Goal: Communication & Community: Connect with others

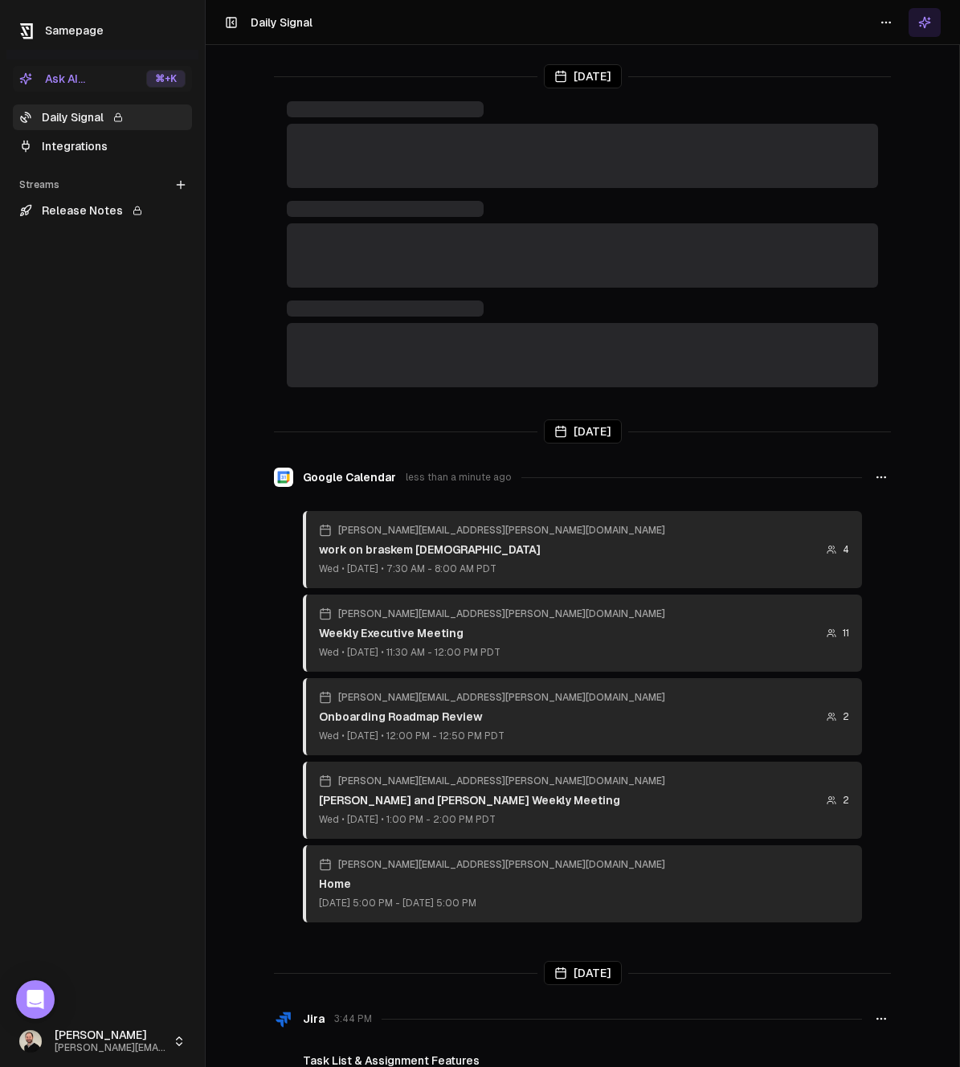
click at [49, 1046] on html "Samepage Ask AI... ⌘ +K Daily Signal Integrations Streams Create Stream Release…" at bounding box center [480, 533] width 960 height 1067
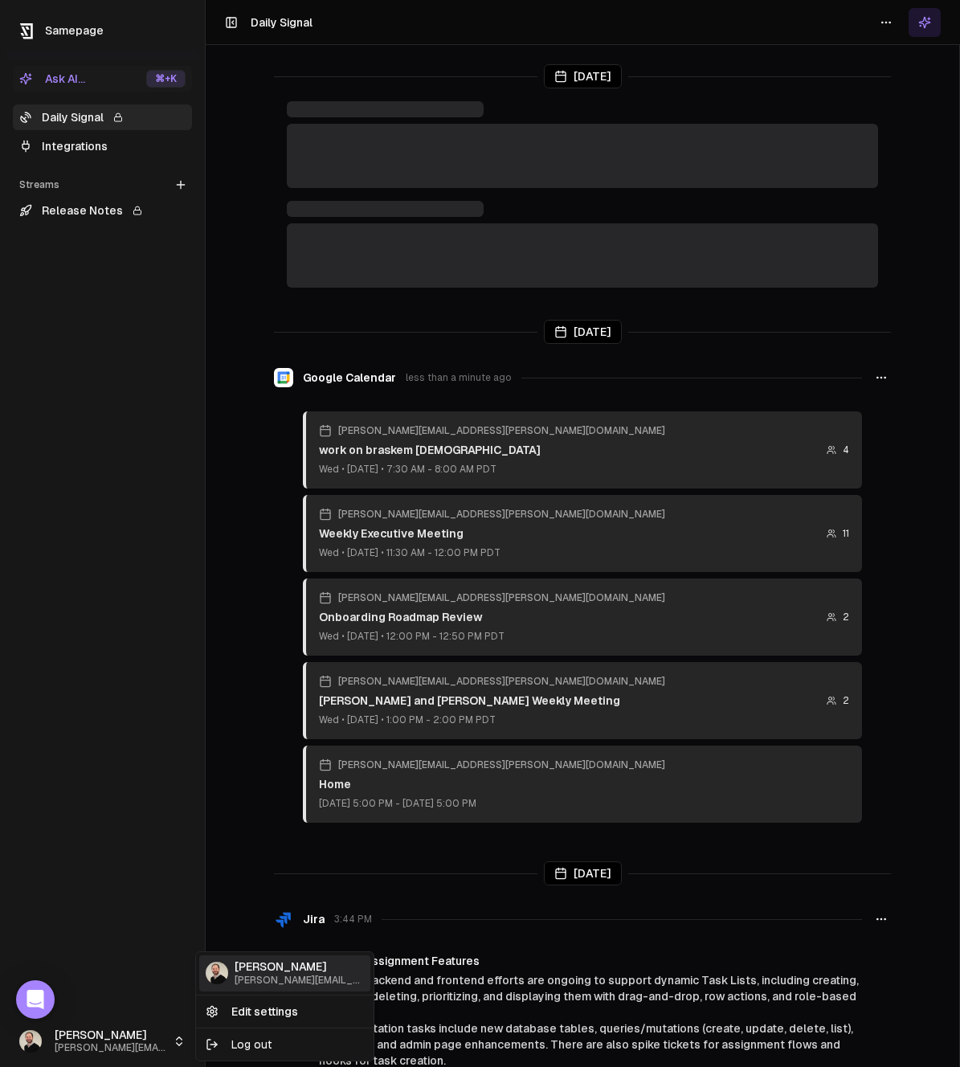
click at [249, 985] on span "[PERSON_NAME][EMAIL_ADDRESS][PERSON_NAME][DOMAIN_NAME]" at bounding box center [299, 981] width 129 height 12
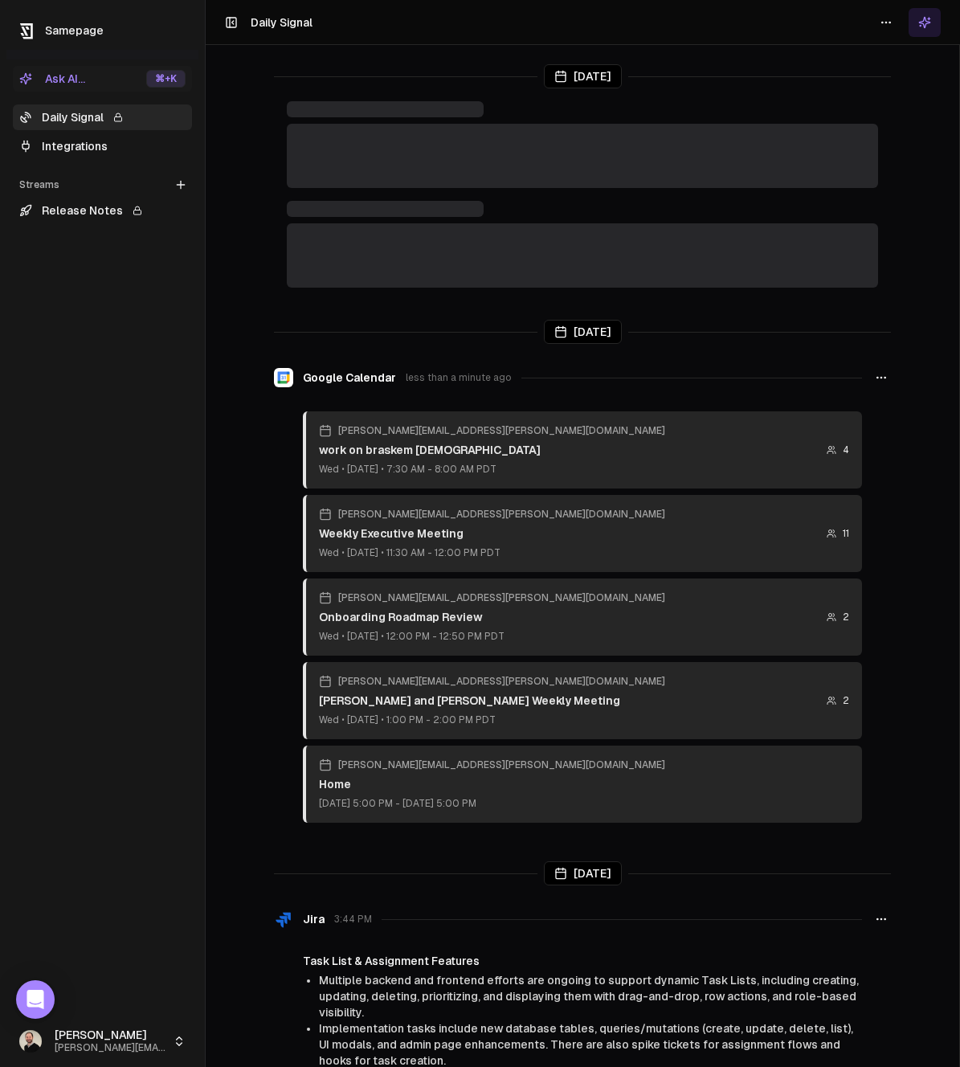
click at [934, 31] on button at bounding box center [925, 22] width 32 height 29
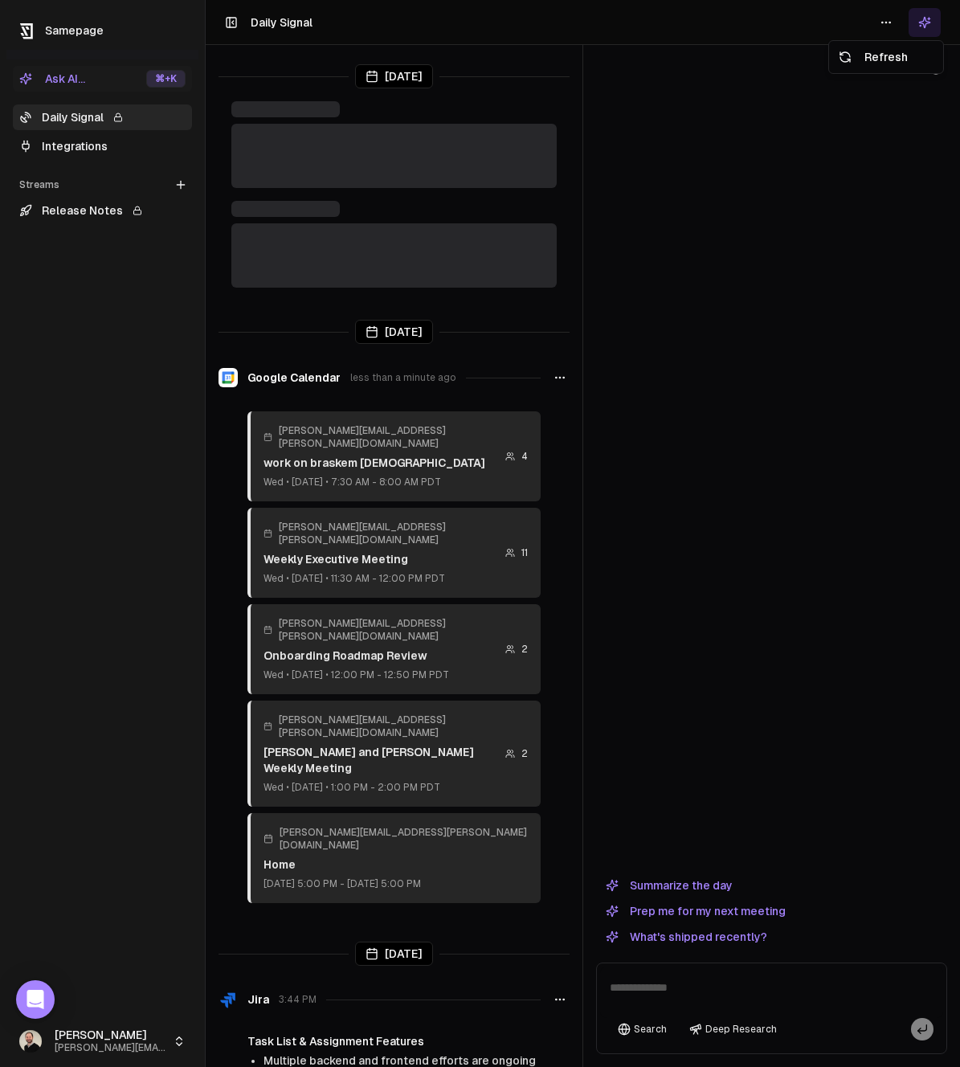
click at [875, 25] on html "Samepage Ask AI... ⌘ +K Daily Signal Integrations Streams Create Stream Release…" at bounding box center [480, 533] width 960 height 1067
click at [14, 1001] on div "Ask AI... ⌘ +K Daily Signal Integrations Streams Create Stream Release Notes" at bounding box center [102, 537] width 192 height 956
click at [31, 998] on icon "Open Intercom Messenger" at bounding box center [35, 999] width 18 height 21
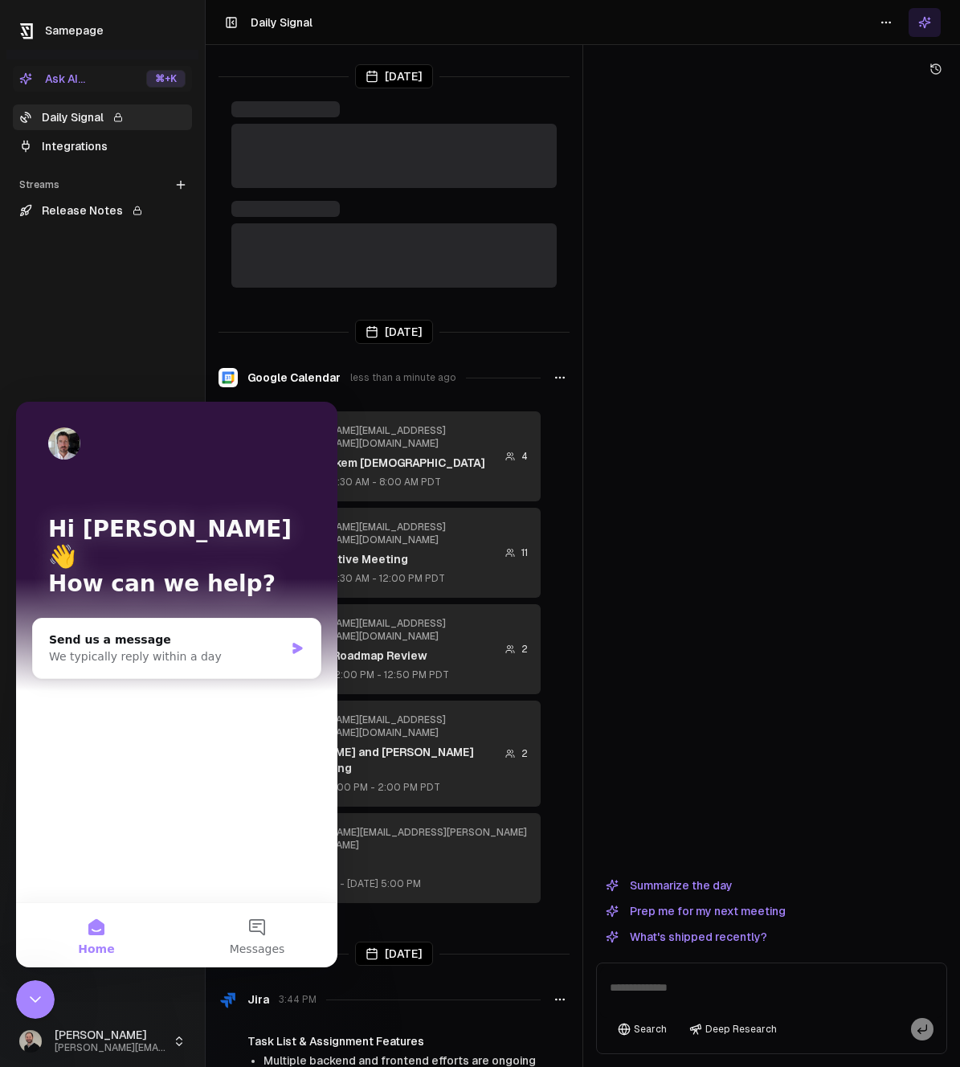
click at [31, 998] on icon "Close Intercom Messenger" at bounding box center [35, 1000] width 11 height 6
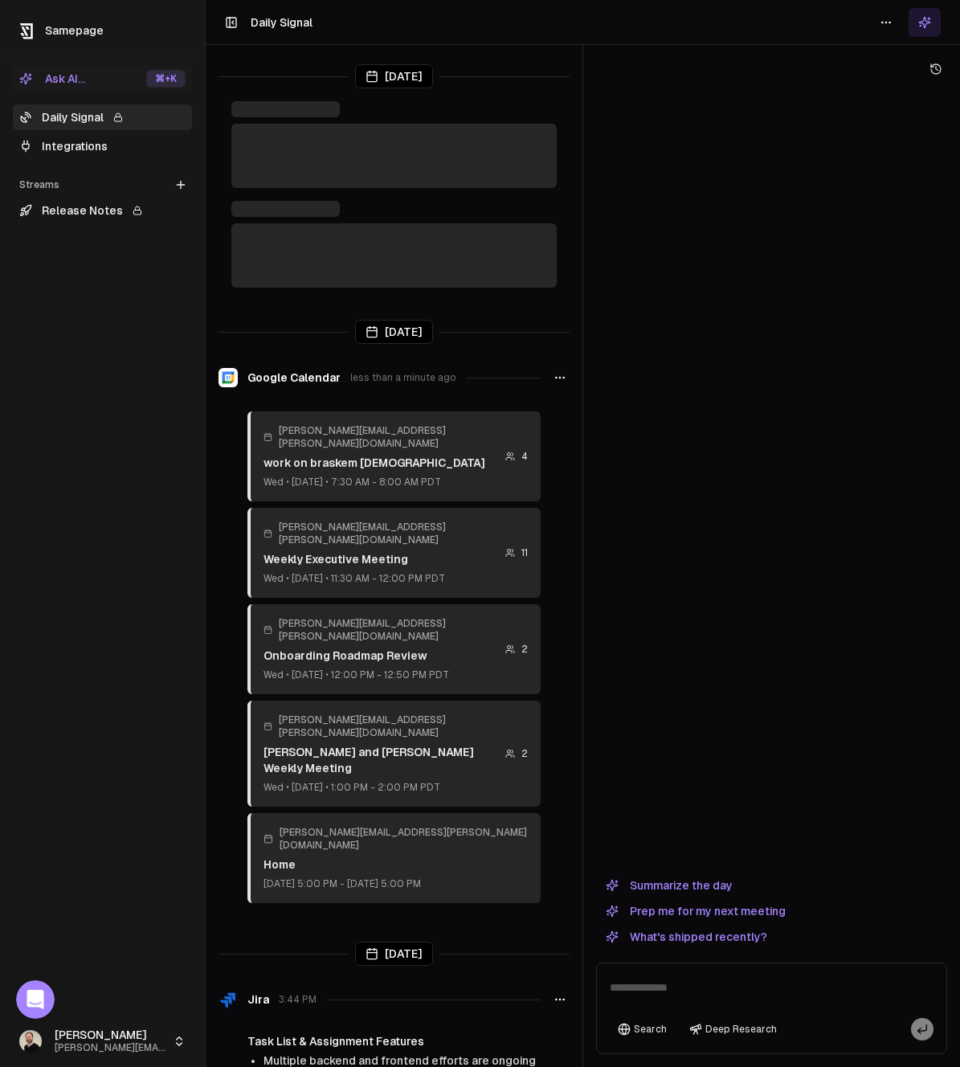
click at [36, 1046] on html "Samepage Ask AI... ⌘ +K Daily Signal Integrations Streams Create Stream Release…" at bounding box center [480, 533] width 960 height 1067
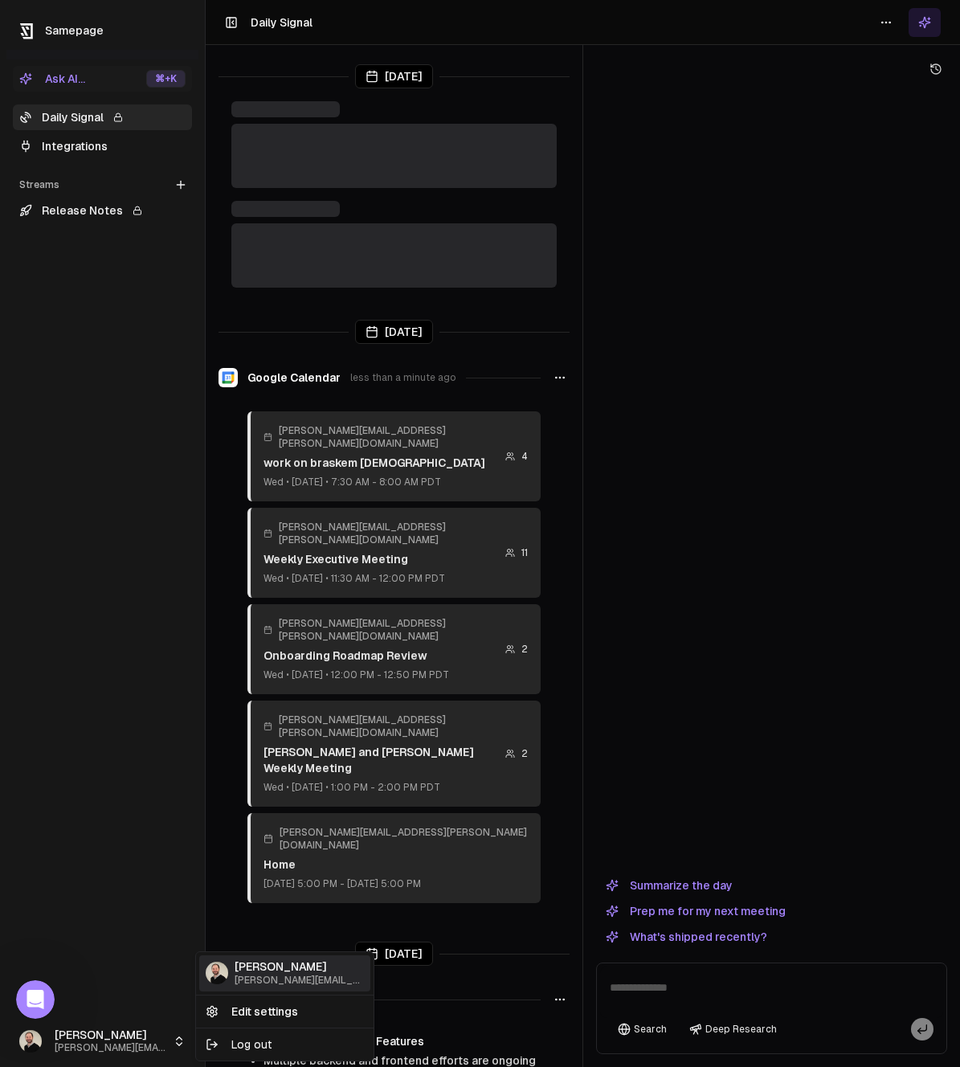
click at [227, 969] on div "Ross [EMAIL_ADDRESS][PERSON_NAME][DOMAIN_NAME]" at bounding box center [284, 974] width 171 height 36
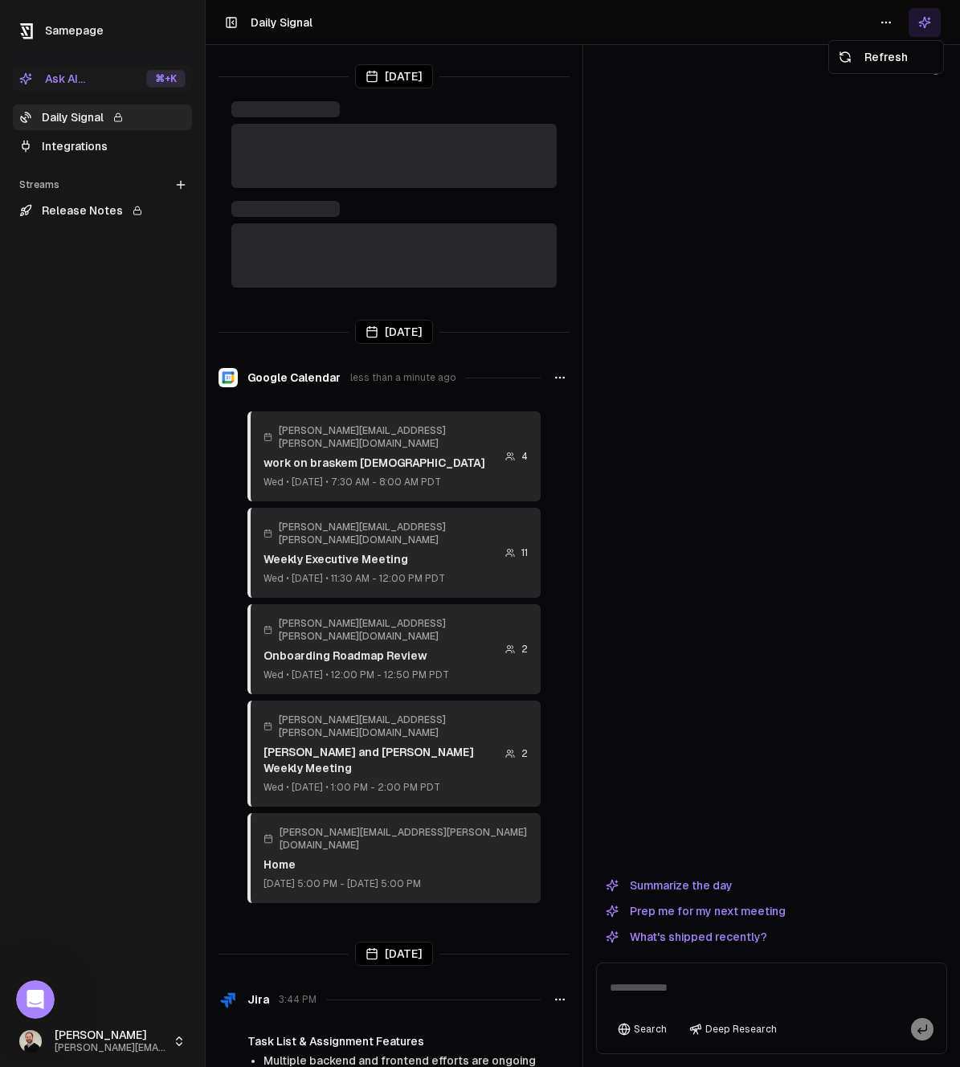
click at [895, 19] on html "Samepage Ask AI... ⌘ +K Daily Signal Integrations Streams Create Stream Release…" at bounding box center [480, 533] width 960 height 1067
click at [895, 20] on html "Samepage Ask AI... ⌘ +K Daily Signal Integrations Streams Create Stream Release…" at bounding box center [480, 533] width 960 height 1067
click at [924, 22] on icon at bounding box center [925, 22] width 13 height 13
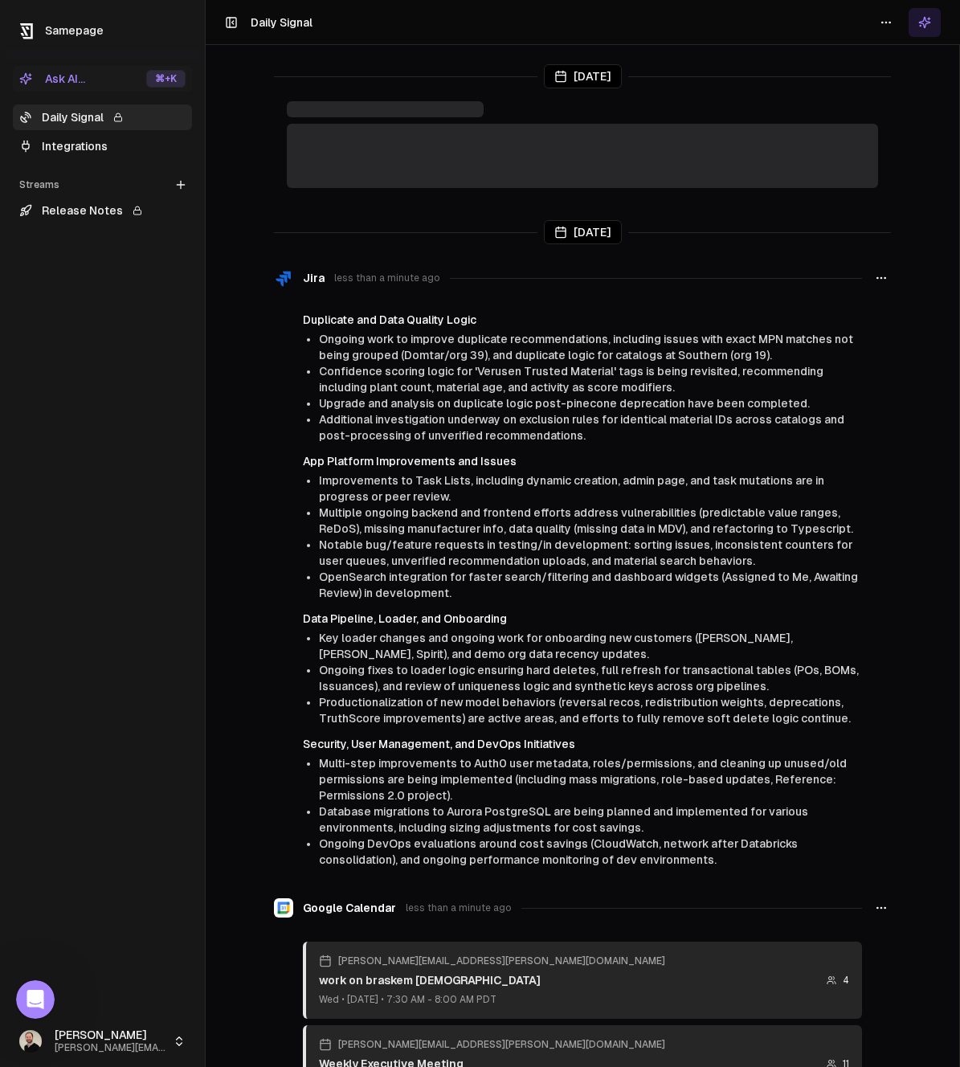
click at [27, 9] on div "Samepage" at bounding box center [102, 25] width 192 height 50
click at [35, 44] on div "Samepage" at bounding box center [102, 25] width 192 height 50
click at [45, 34] on span "Samepage" at bounding box center [74, 30] width 59 height 13
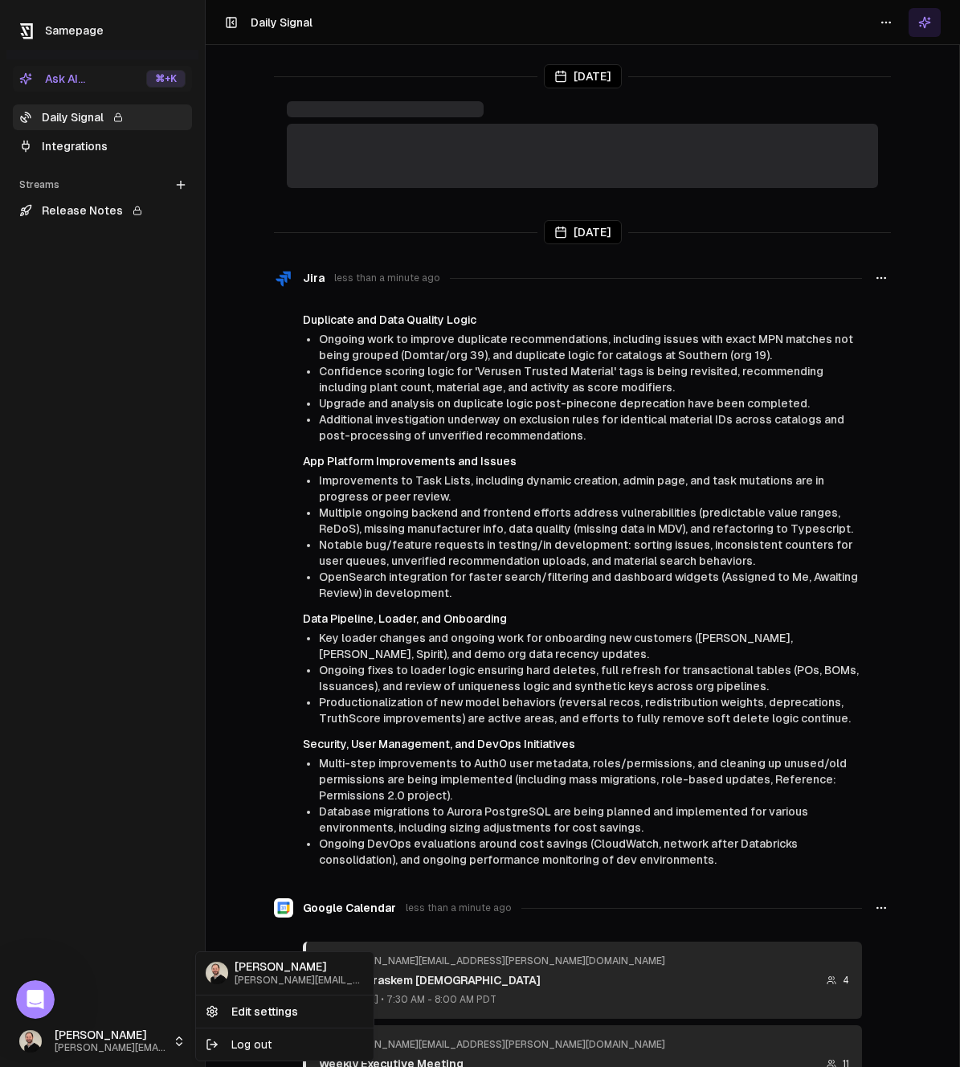
click at [185, 1043] on html "Samepage Ask AI... ⌘ +K Daily Signal Integrations Streams Create Stream Release…" at bounding box center [480, 533] width 960 height 1067
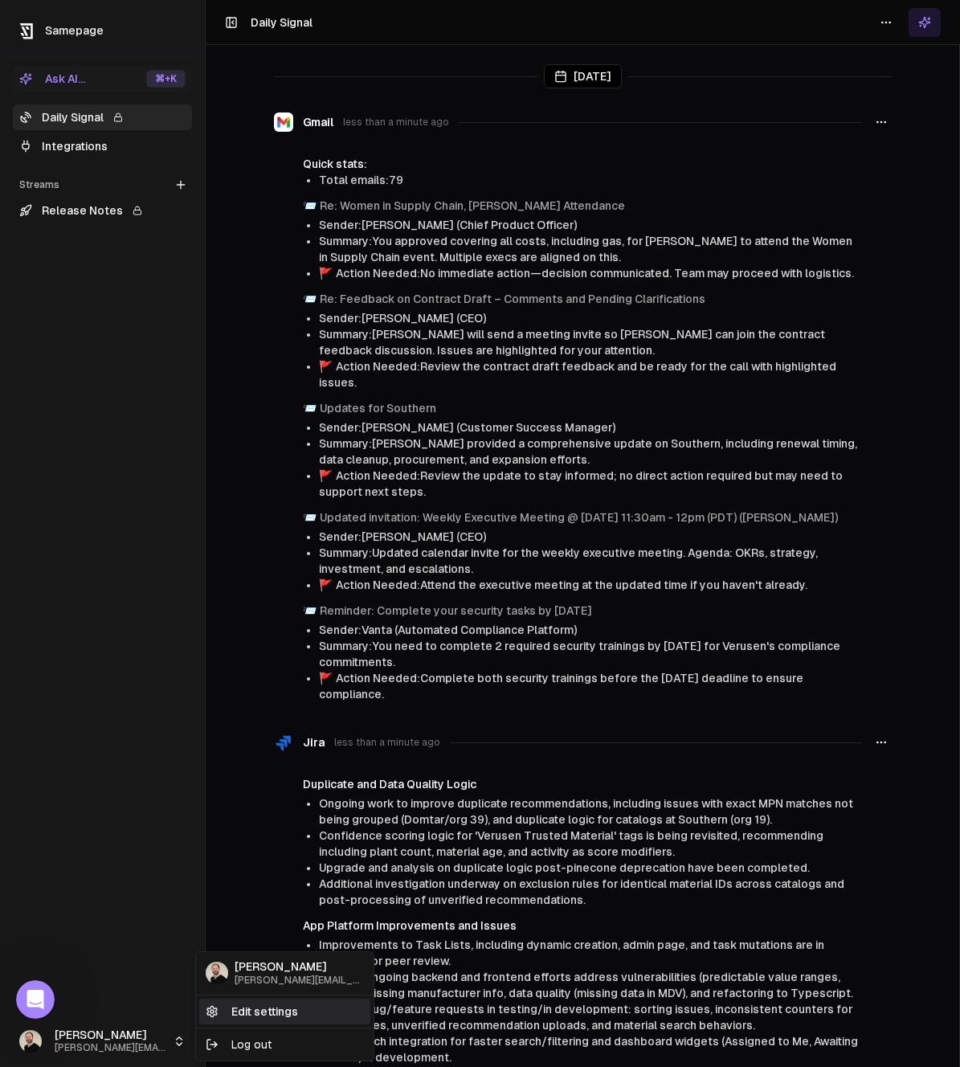
click at [240, 1020] on link "Edit settings" at bounding box center [284, 1012] width 171 height 26
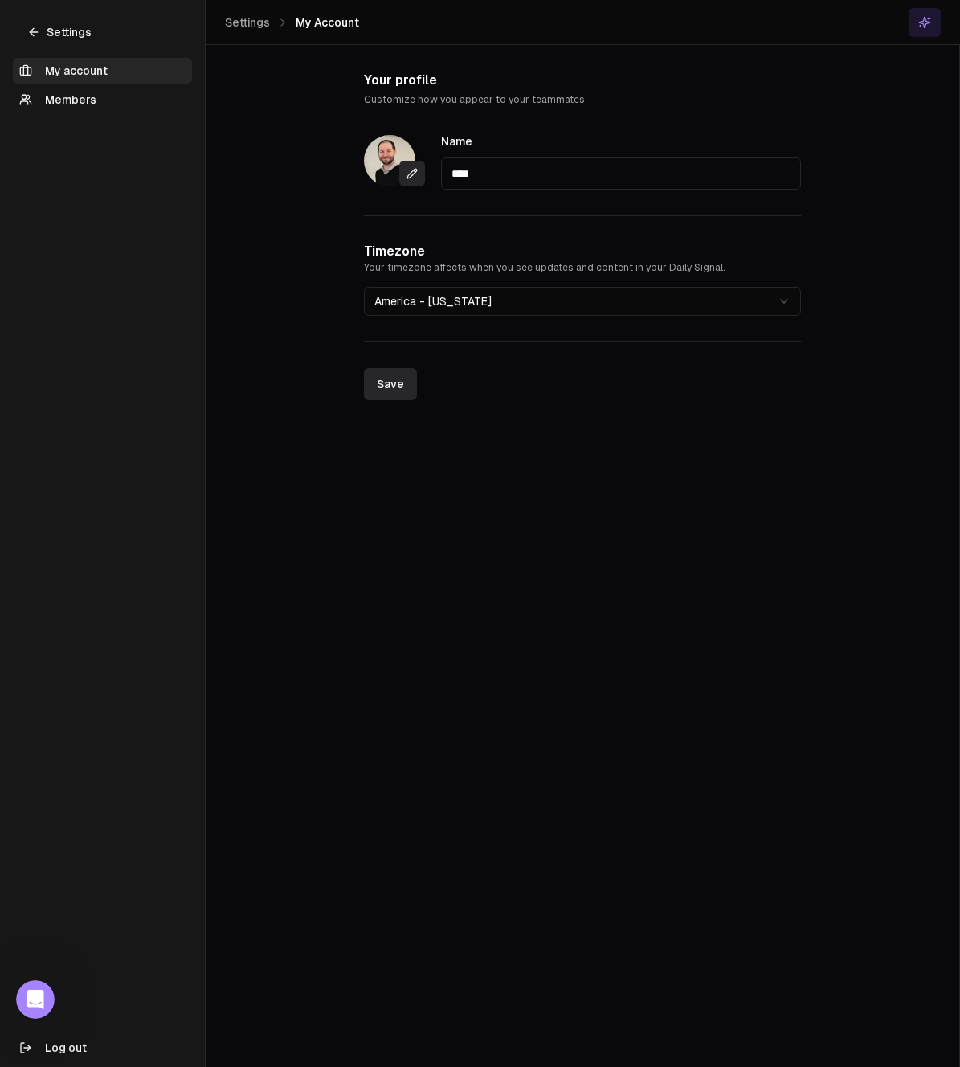
click at [48, 91] on link "Members" at bounding box center [102, 100] width 179 height 26
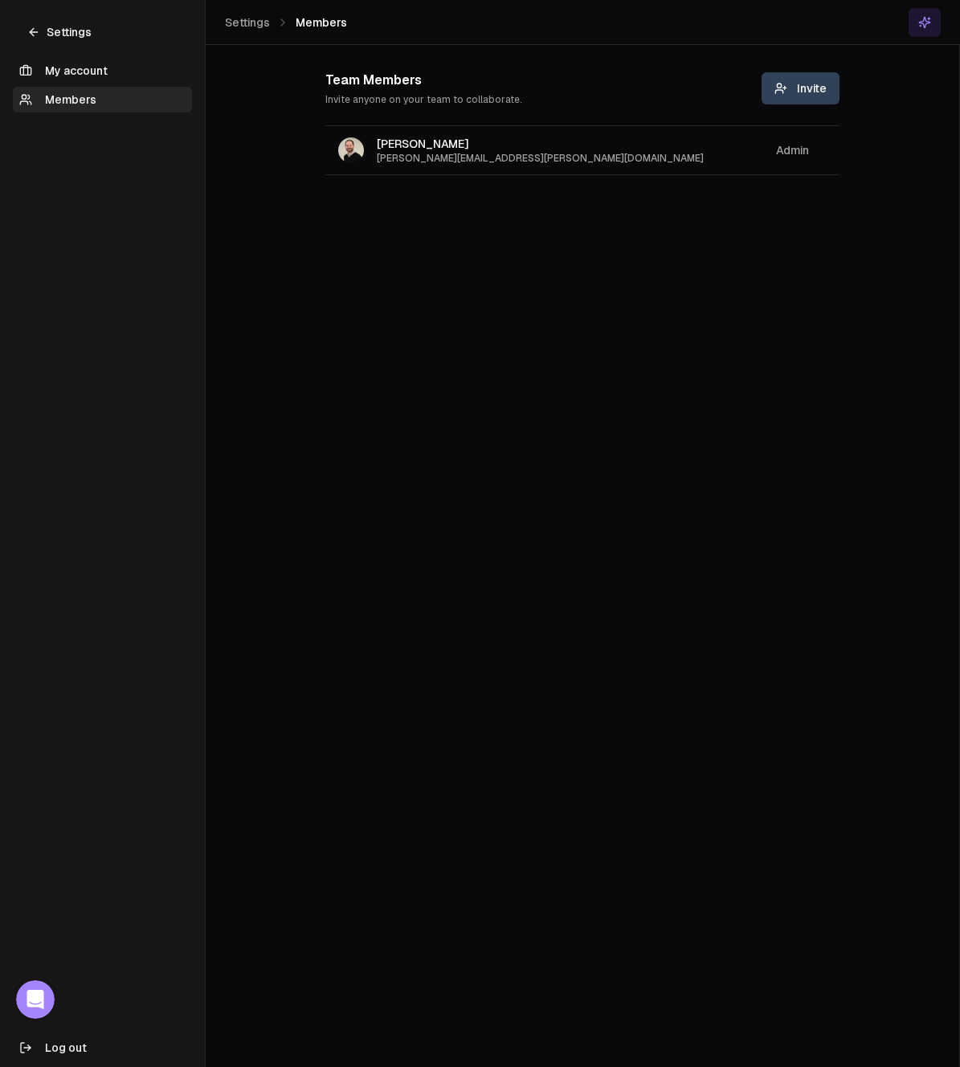
click at [799, 85] on span "Invite" at bounding box center [801, 88] width 52 height 16
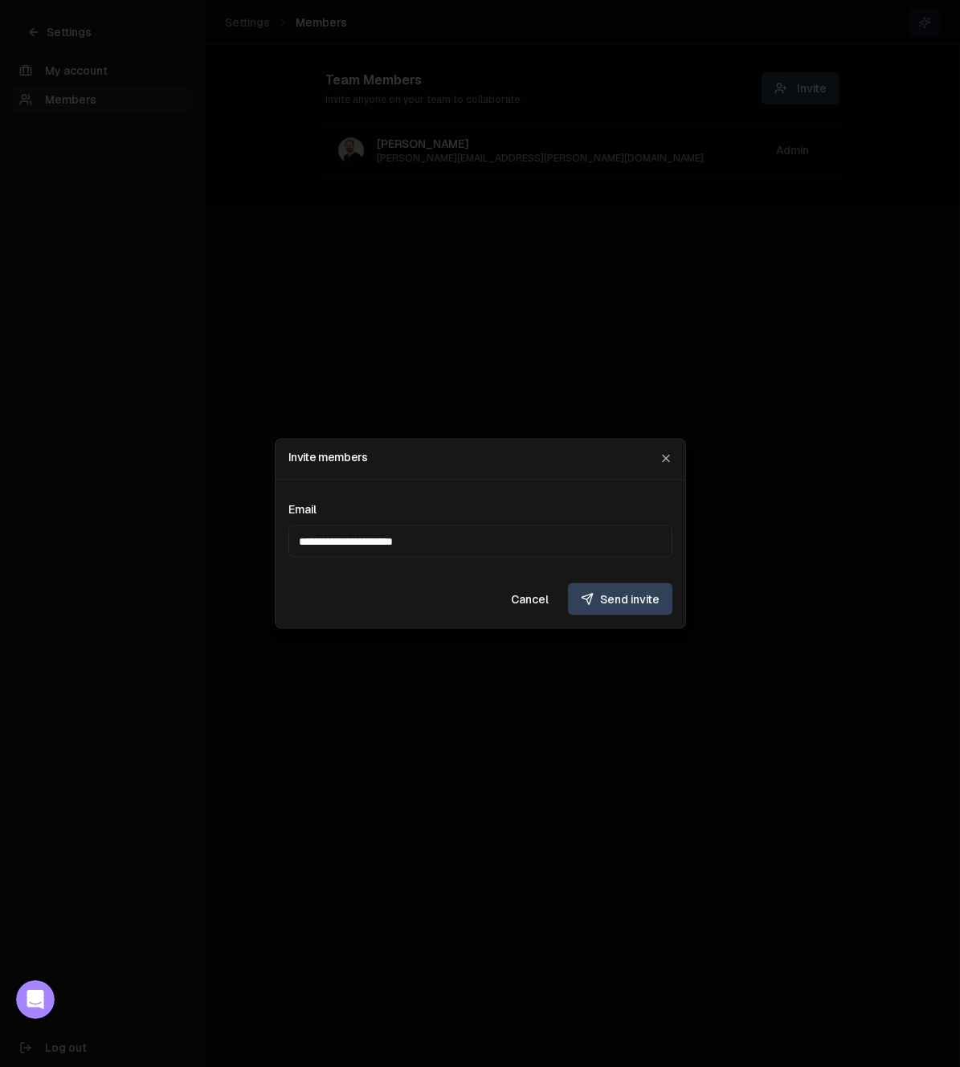
type input "**********"
click at [621, 605] on button "Send invite" at bounding box center [620, 600] width 104 height 32
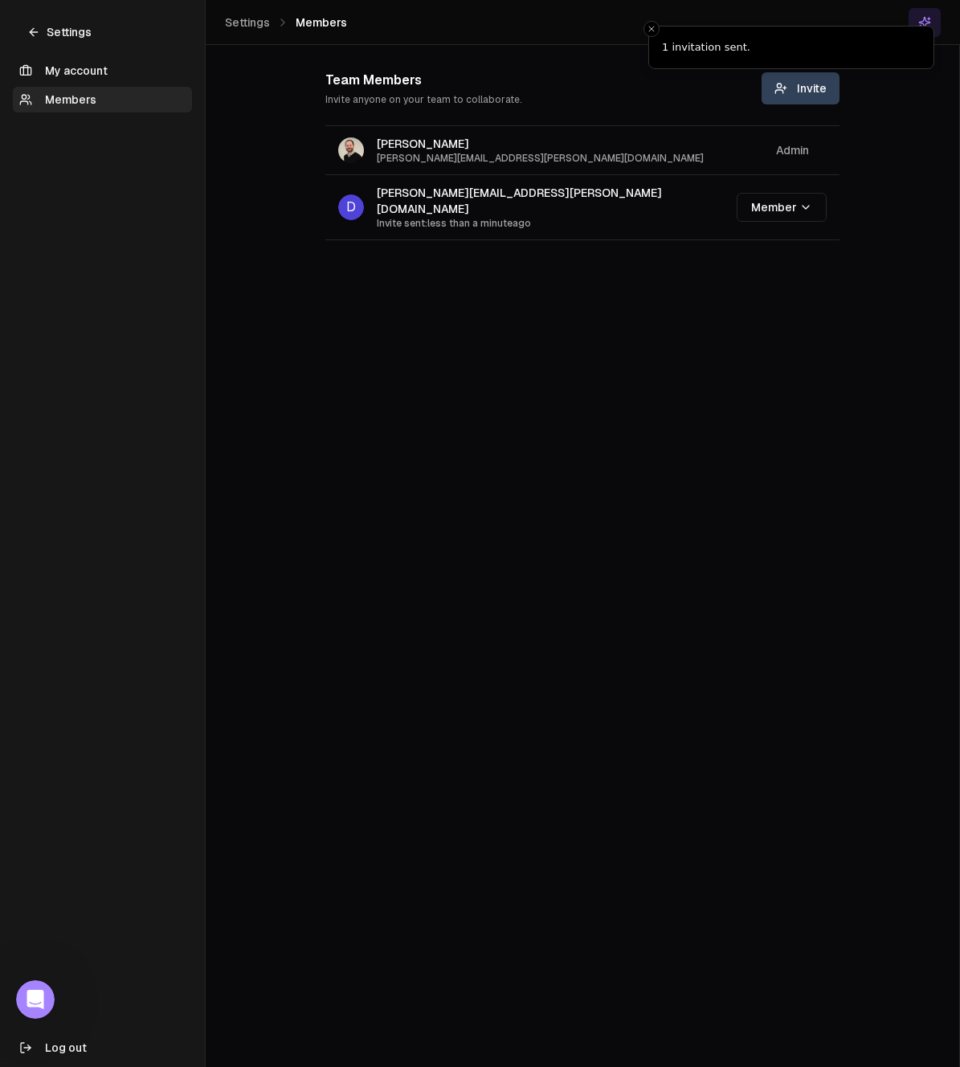
click at [35, 29] on icon at bounding box center [33, 32] width 13 height 13
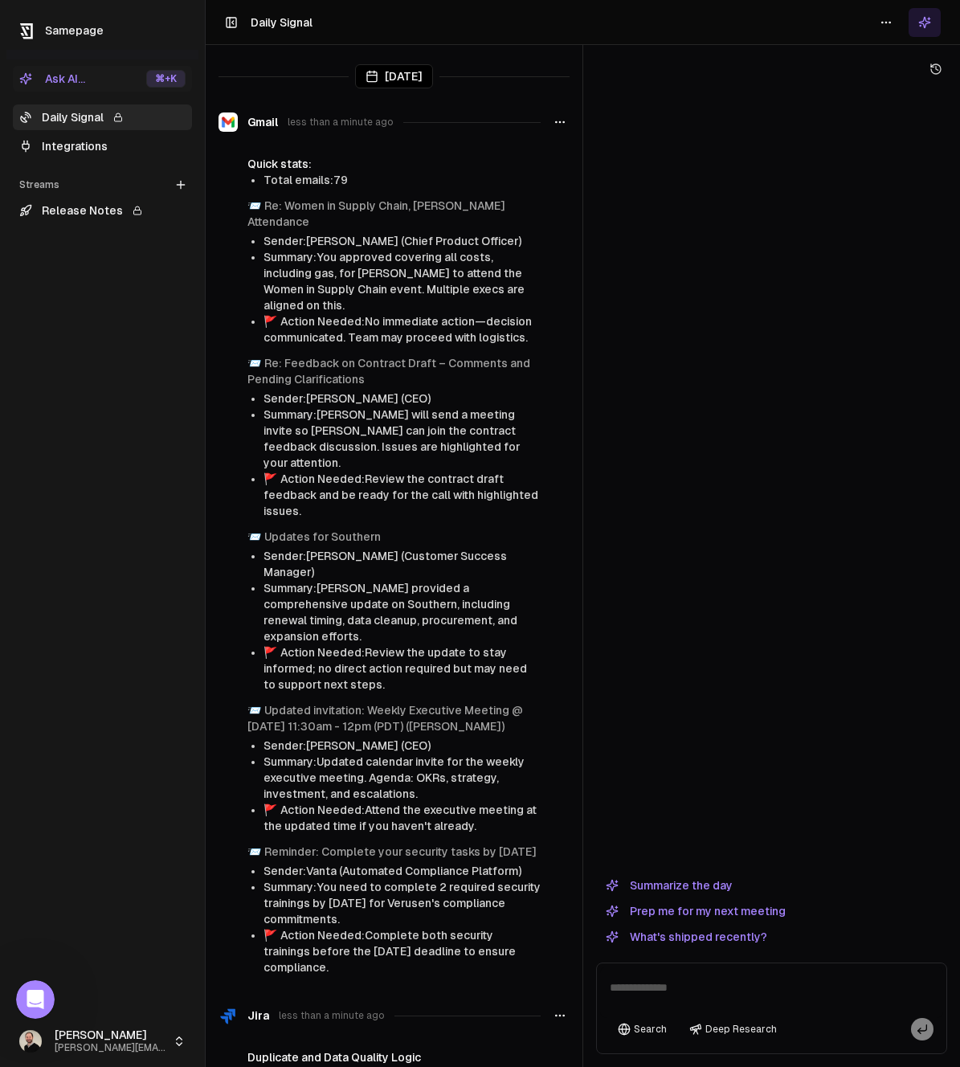
click at [64, 30] on span "Samepage" at bounding box center [74, 30] width 59 height 13
